Goal: Check status: Check status

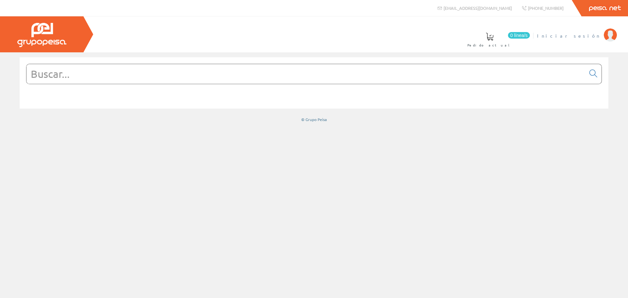
click at [585, 37] on span "Iniciar sesión" at bounding box center [568, 35] width 63 height 7
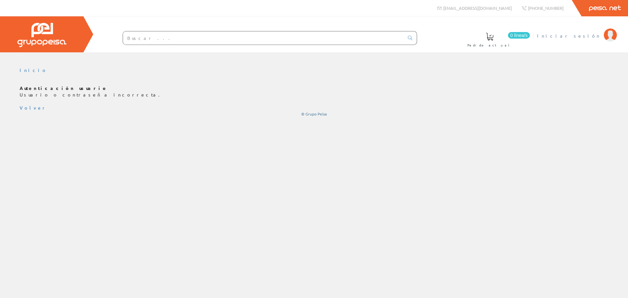
click at [588, 38] on span "Iniciar sesión" at bounding box center [568, 35] width 63 height 7
click at [579, 34] on span "Iniciar sesión" at bounding box center [568, 35] width 63 height 7
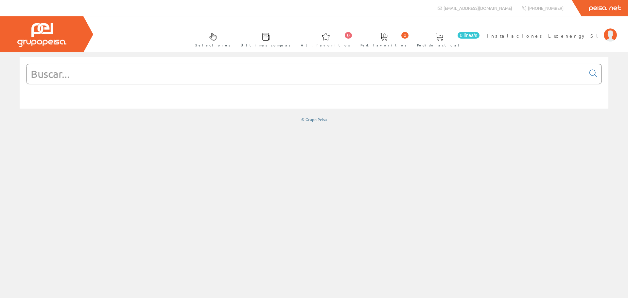
click at [294, 42] on link "Últimas compras" at bounding box center [264, 39] width 60 height 24
click at [270, 39] on span at bounding box center [266, 37] width 8 height 8
click at [270, 37] on span at bounding box center [266, 37] width 8 height 8
click at [565, 35] on span "Instalaciones Lucenergy Sl" at bounding box center [544, 35] width 114 height 7
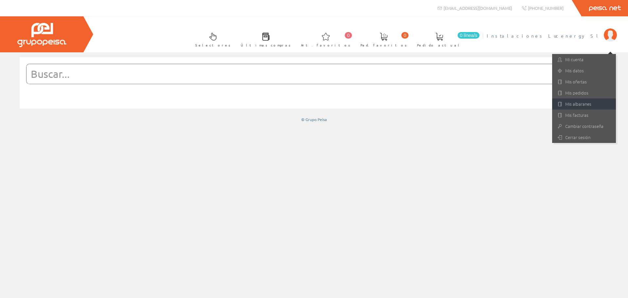
click at [581, 102] on link "Mis albaranes" at bounding box center [584, 103] width 64 height 11
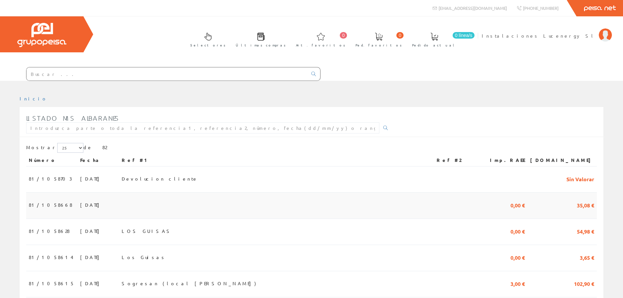
click at [44, 206] on span "81/1058668" at bounding box center [50, 204] width 43 height 11
click at [160, 231] on span "LOS GUISAS" at bounding box center [147, 230] width 51 height 11
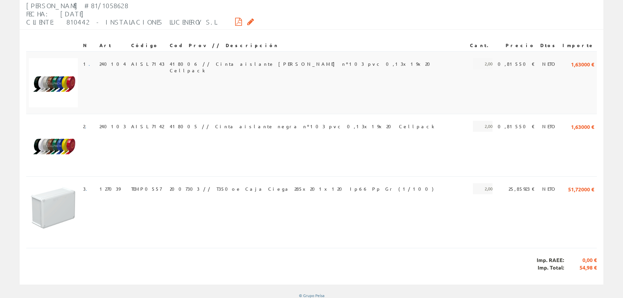
scroll to position [117, 0]
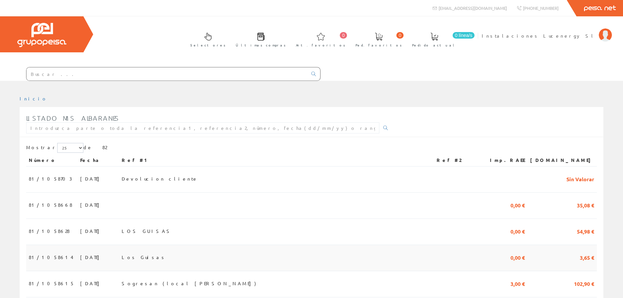
click at [80, 257] on span "[DATE]" at bounding box center [91, 256] width 23 height 11
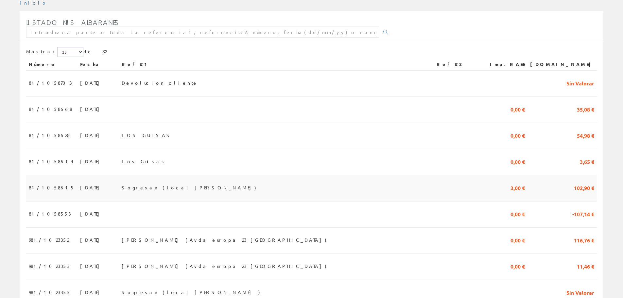
scroll to position [98, 0]
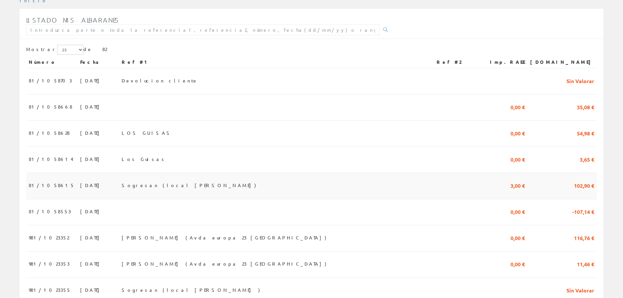
click at [164, 187] on span "Sogresan (local [PERSON_NAME])" at bounding box center [189, 184] width 134 height 11
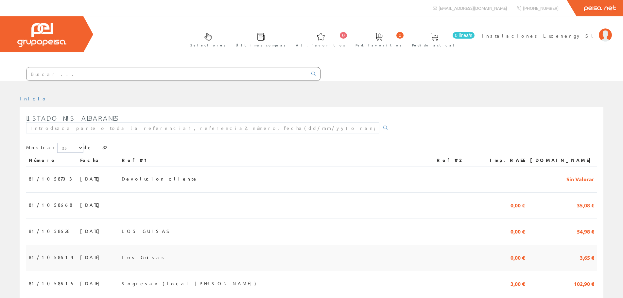
scroll to position [98, 0]
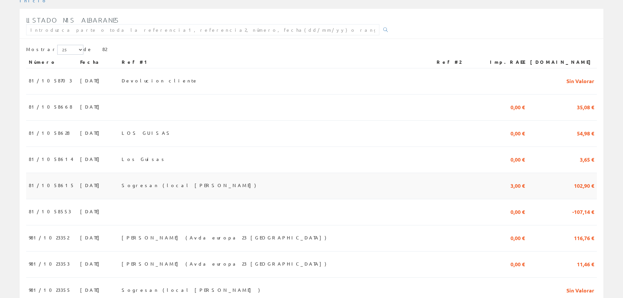
click at [168, 184] on span "Sogresan (local [PERSON_NAME])" at bounding box center [189, 184] width 134 height 11
